Goal: Contribute content: Contribute content

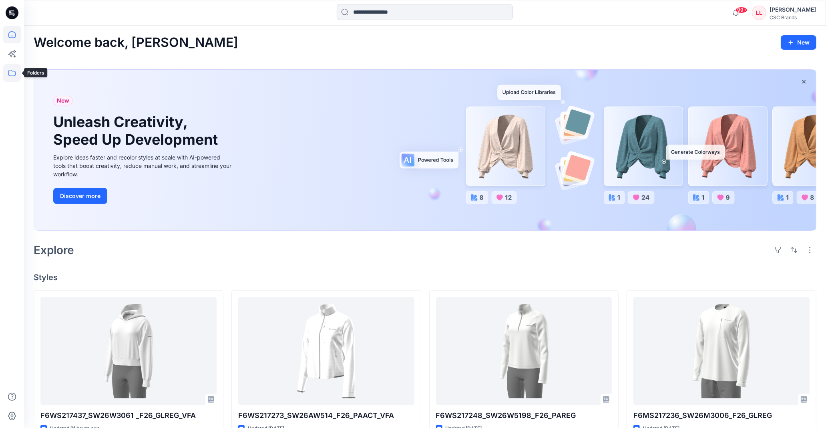
click at [13, 71] on icon at bounding box center [11, 73] width 7 height 6
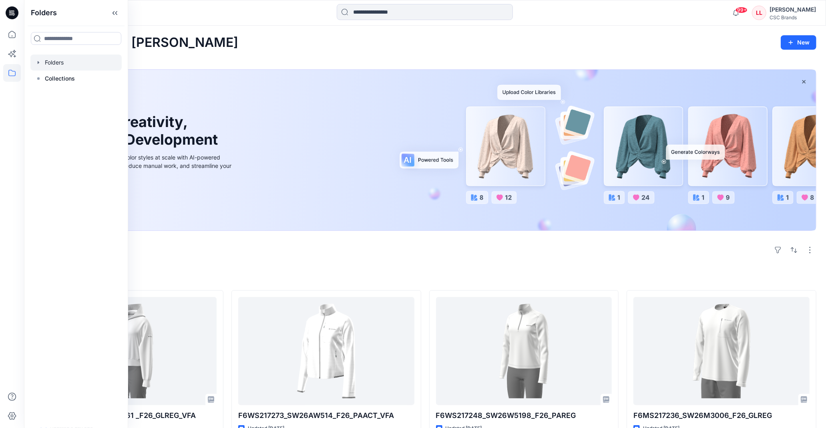
click at [38, 61] on icon "button" at bounding box center [38, 62] width 6 height 6
click at [45, 77] on icon "button" at bounding box center [46, 78] width 6 height 6
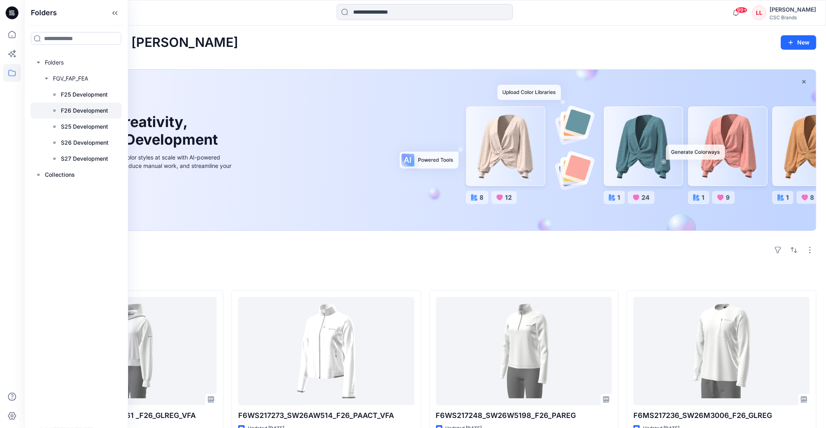
drag, startPoint x: 90, startPoint y: 107, endPoint x: 124, endPoint y: 105, distance: 34.1
click at [90, 107] on p "F26 Development" at bounding box center [84, 111] width 47 height 10
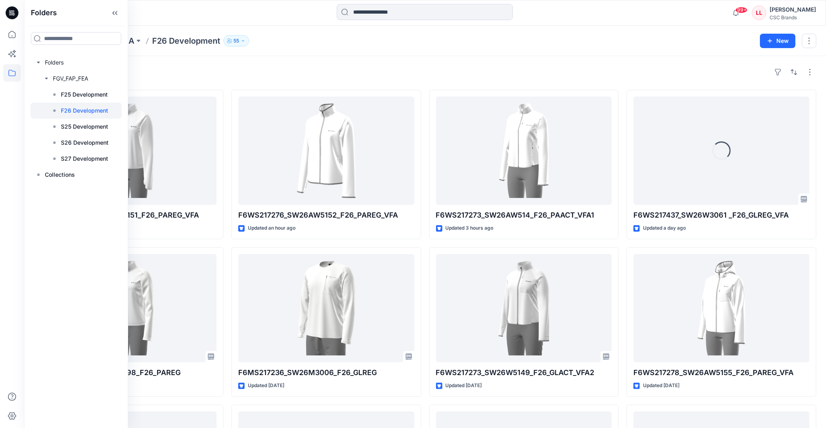
click at [283, 14] on div at bounding box center [425, 13] width 401 height 18
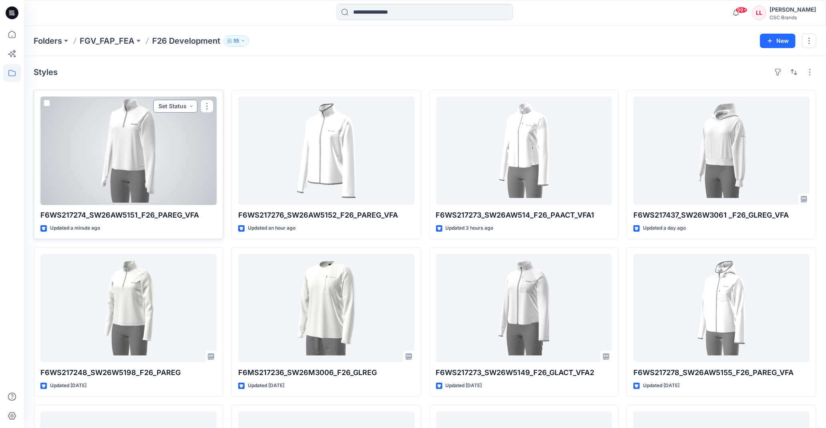
click at [187, 105] on button "Set Status" at bounding box center [175, 106] width 44 height 13
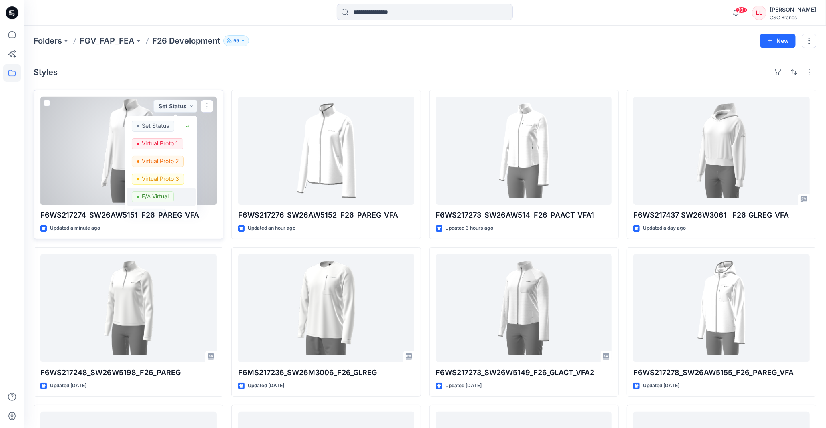
click at [157, 196] on p "F/A Virtual" at bounding box center [155, 196] width 27 height 10
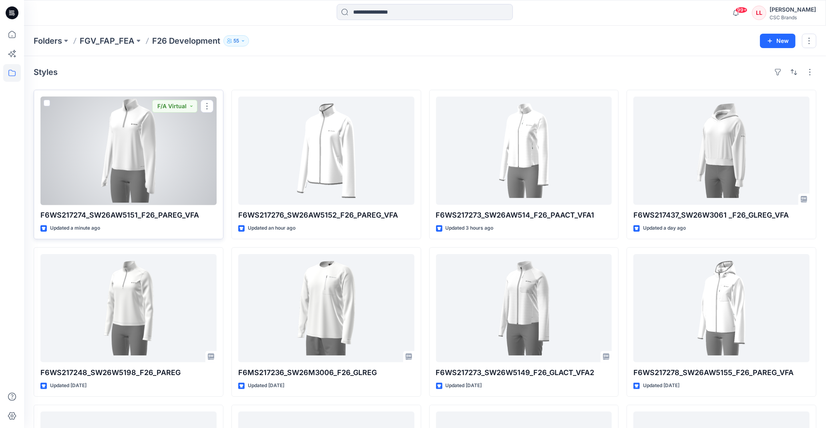
click at [132, 133] on div at bounding box center [128, 151] width 176 height 108
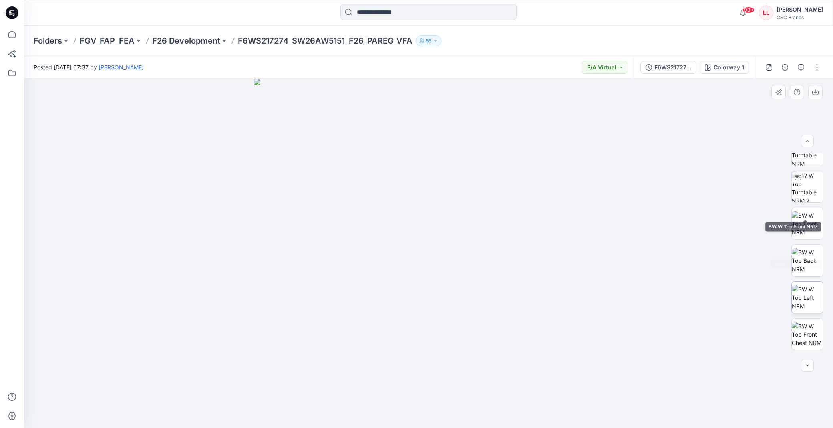
scroll to position [90, 0]
drag, startPoint x: 441, startPoint y: 259, endPoint x: 445, endPoint y: 194, distance: 65.0
click at [445, 194] on img at bounding box center [428, 179] width 521 height 498
drag, startPoint x: 447, startPoint y: 242, endPoint x: 447, endPoint y: 175, distance: 67.3
click at [447, 168] on img at bounding box center [428, 167] width 521 height 521
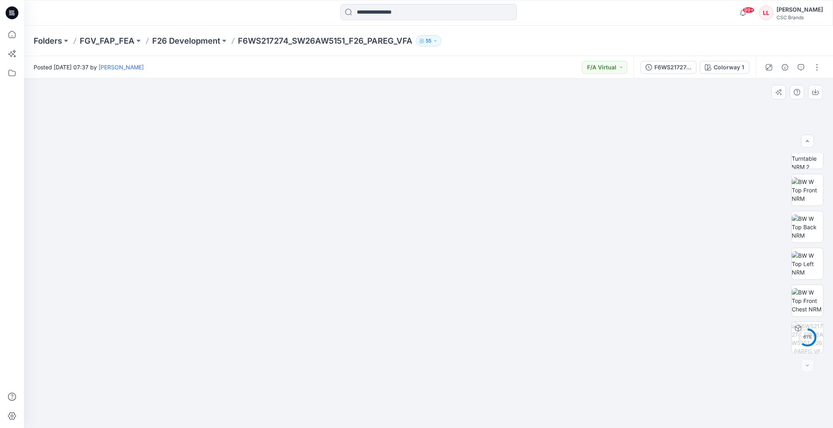
drag, startPoint x: 450, startPoint y: 232, endPoint x: 449, endPoint y: 210, distance: 22.9
click at [449, 210] on img at bounding box center [428, 167] width 521 height 521
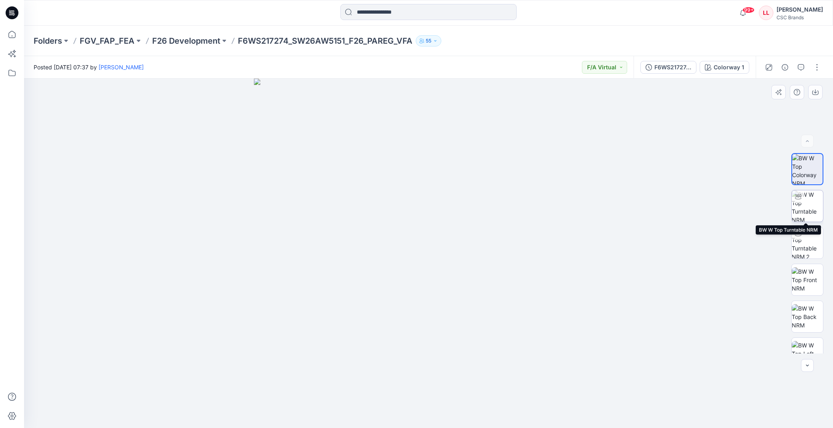
click at [804, 198] on img at bounding box center [807, 205] width 31 height 31
drag, startPoint x: 517, startPoint y: 414, endPoint x: 355, endPoint y: 401, distance: 162.4
click at [355, 401] on icon at bounding box center [429, 404] width 242 height 30
drag, startPoint x: 524, startPoint y: 410, endPoint x: 645, endPoint y: 323, distance: 149.5
click at [451, 413] on icon at bounding box center [429, 404] width 242 height 30
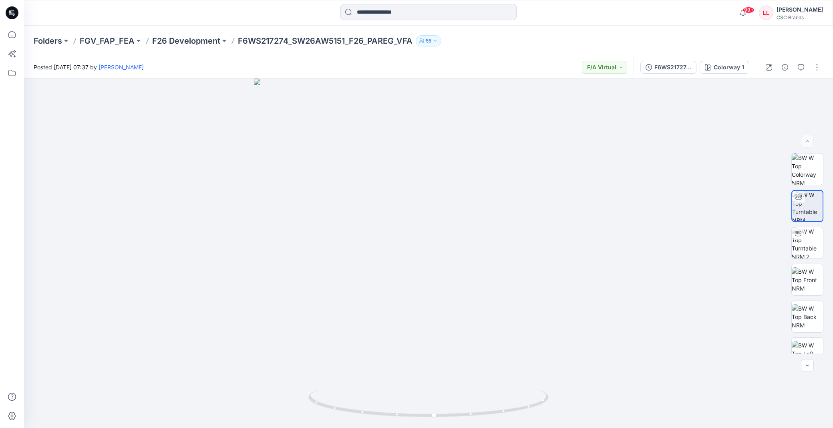
click at [810, 71] on div at bounding box center [793, 67] width 74 height 22
click at [818, 69] on button "button" at bounding box center [817, 67] width 13 height 13
click at [771, 105] on p "Edit" at bounding box center [766, 108] width 10 height 8
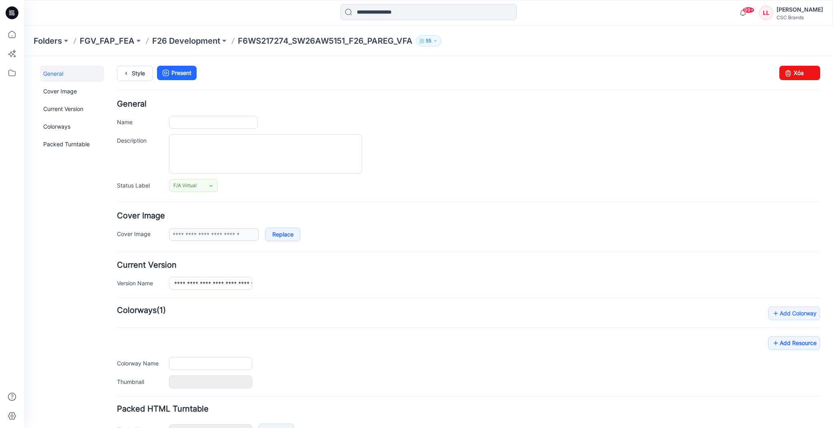
type input "**********"
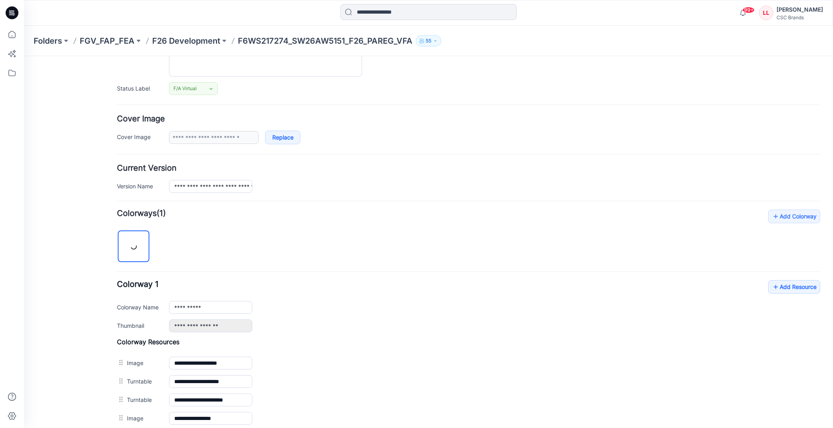
scroll to position [263, 0]
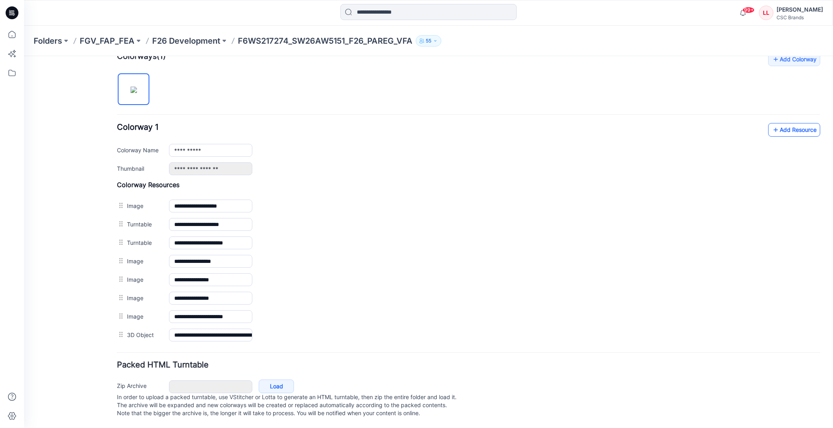
click at [772, 123] on icon at bounding box center [776, 129] width 8 height 13
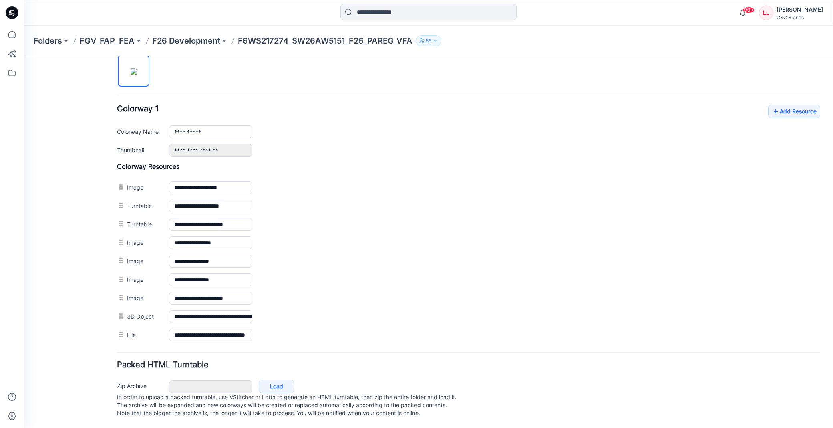
scroll to position [0, 0]
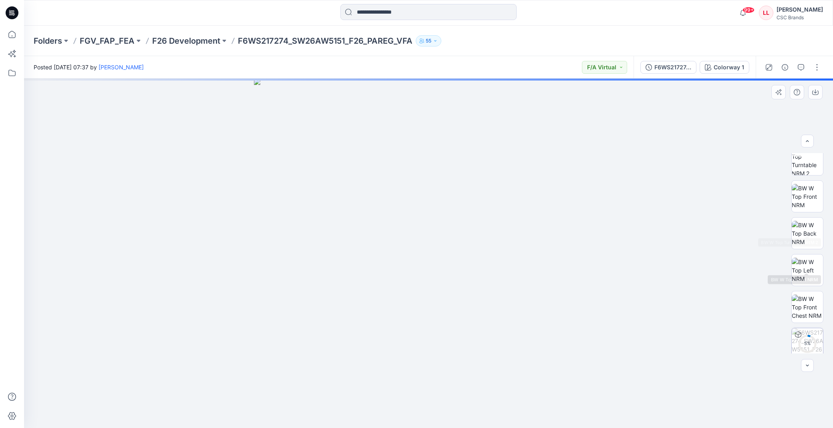
scroll to position [126, 0]
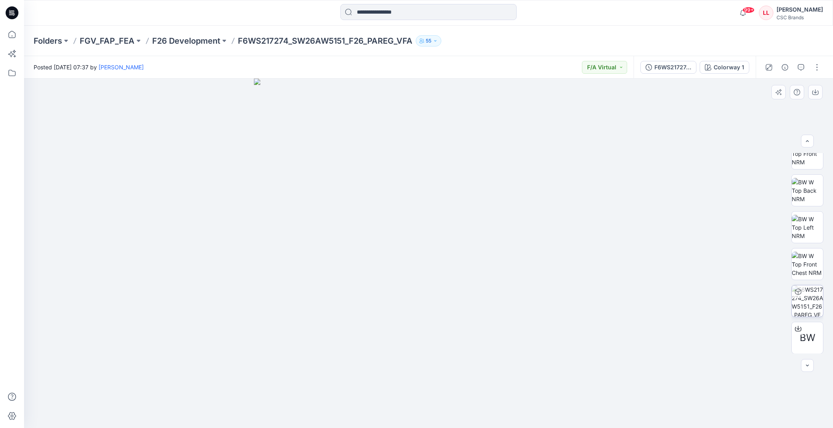
click at [575, 27] on div "Folders FGV_FAP_FEA F26 Development F6WS217274_SW26AW5151_F26_PAREG_VFA 55" at bounding box center [428, 41] width 809 height 30
